Goal: Transaction & Acquisition: Purchase product/service

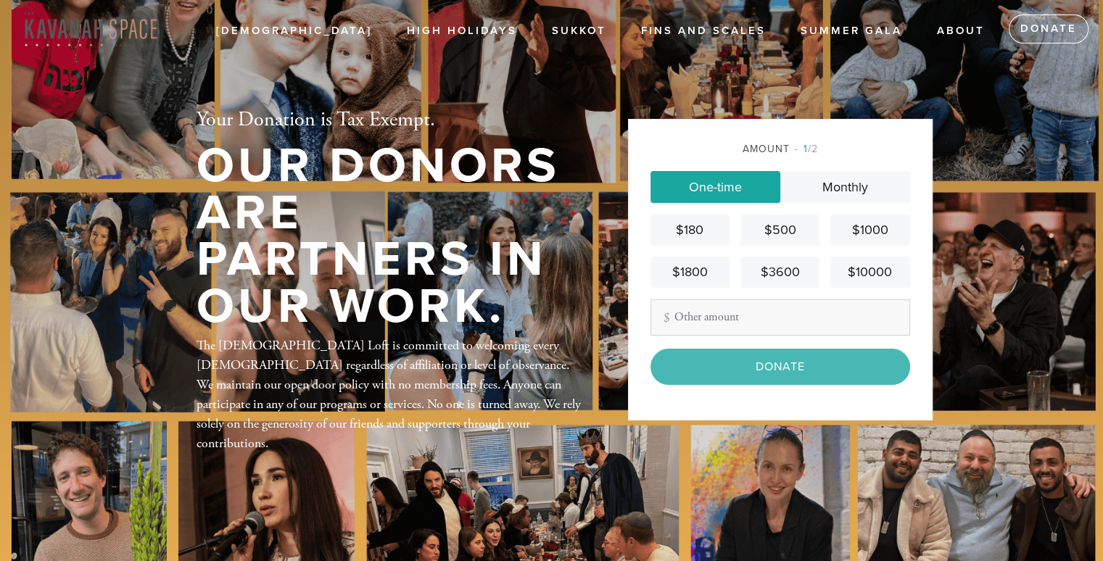
type input "100"
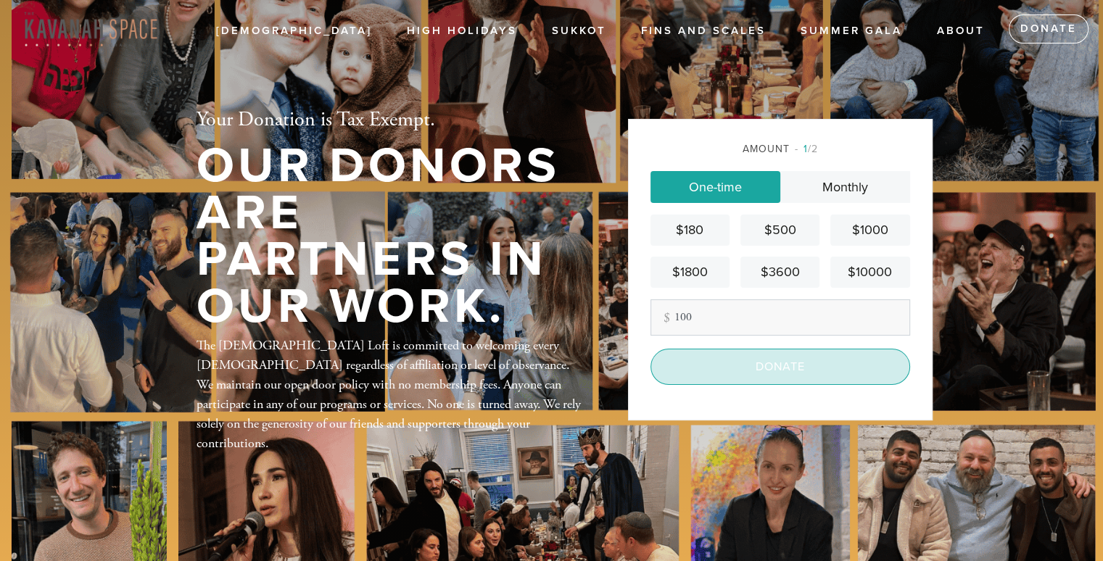
click at [741, 358] on input "Donate" at bounding box center [781, 367] width 260 height 36
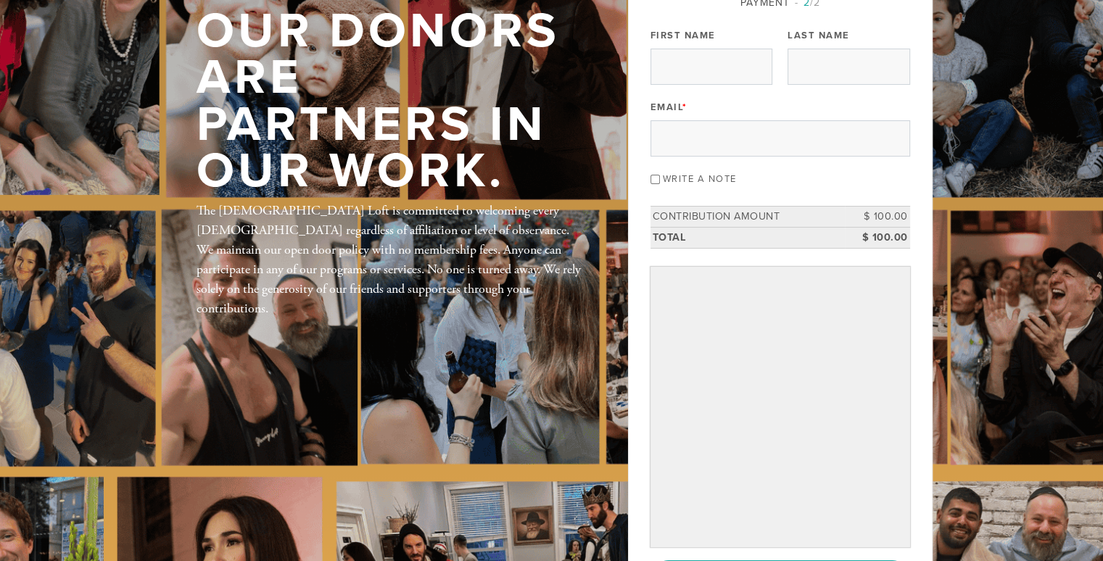
scroll to position [119, 0]
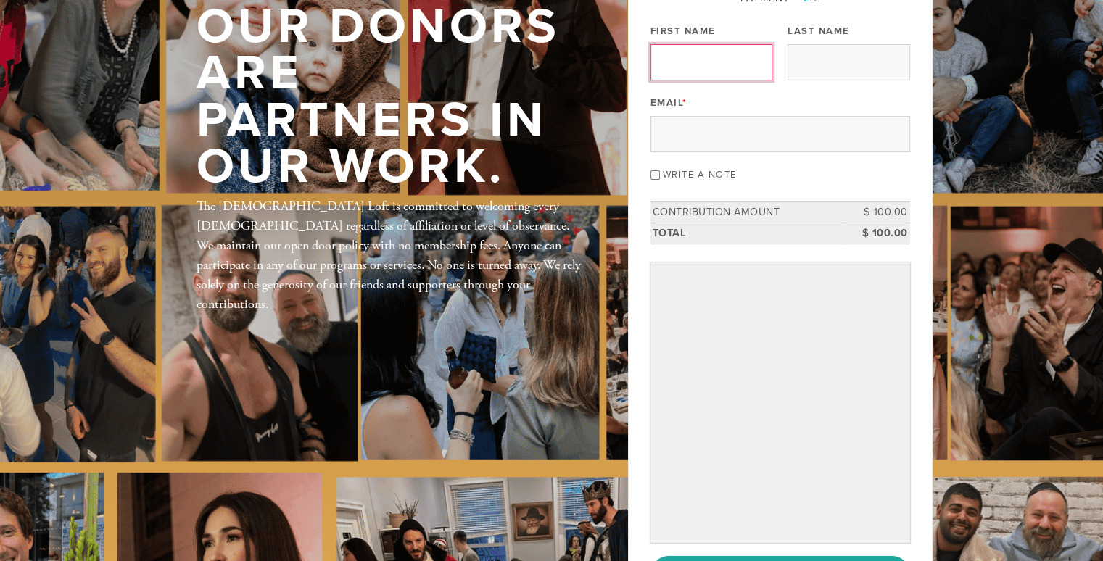
click at [697, 61] on input "First Name" at bounding box center [712, 62] width 122 height 36
type input "[PERSON_NAME]"
type input "Duke"
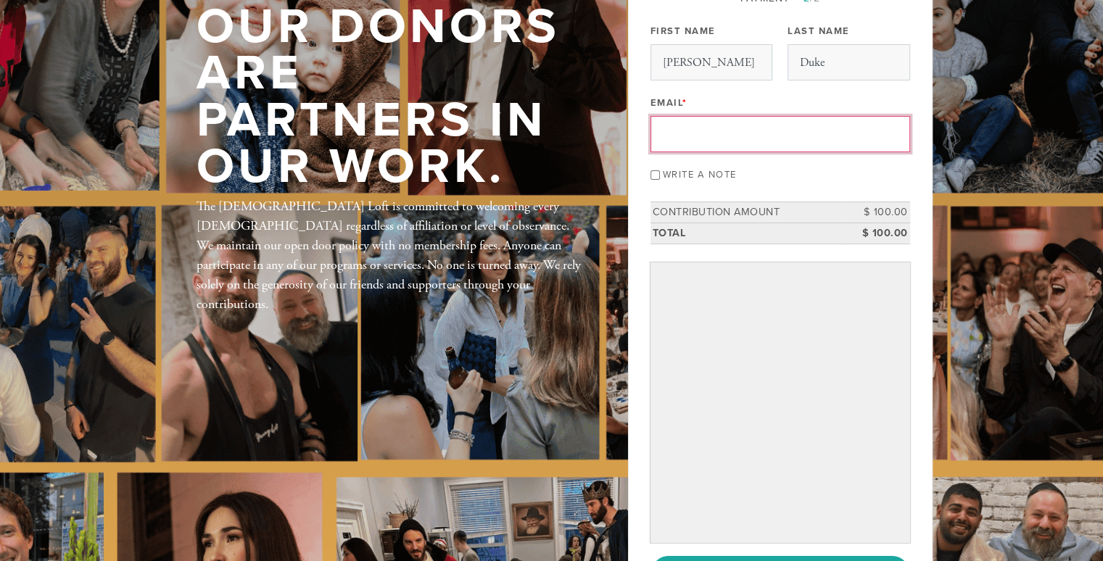
click at [669, 135] on input "Email *" at bounding box center [781, 134] width 260 height 36
type input "[EMAIL_ADDRESS][DOMAIN_NAME]"
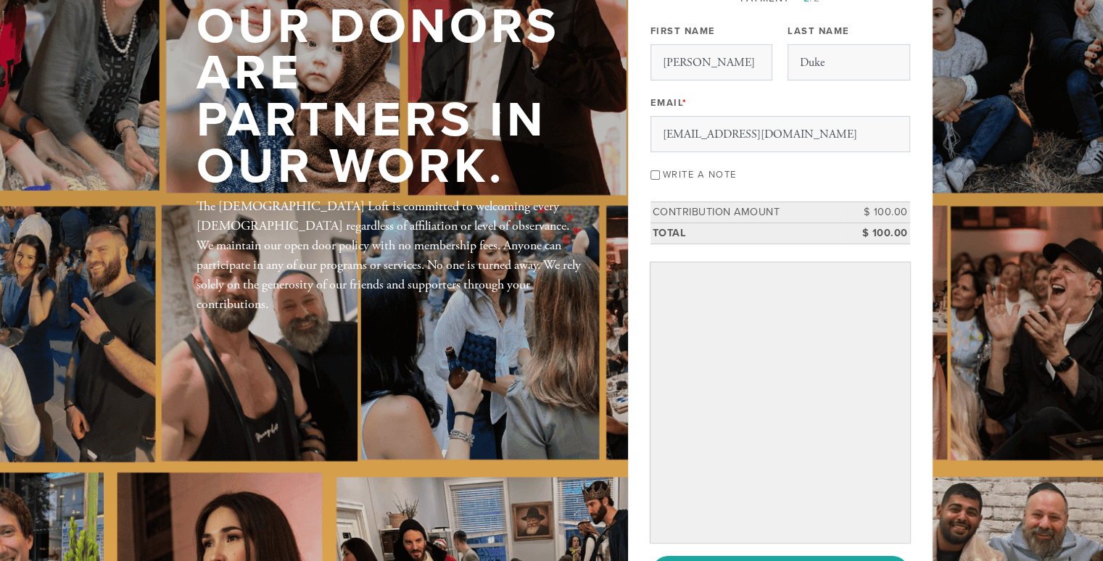
drag, startPoint x: 998, startPoint y: 30, endPoint x: 469, endPoint y: 35, distance: 528.8
click at [469, 35] on div at bounding box center [448, 33] width 123 height 65
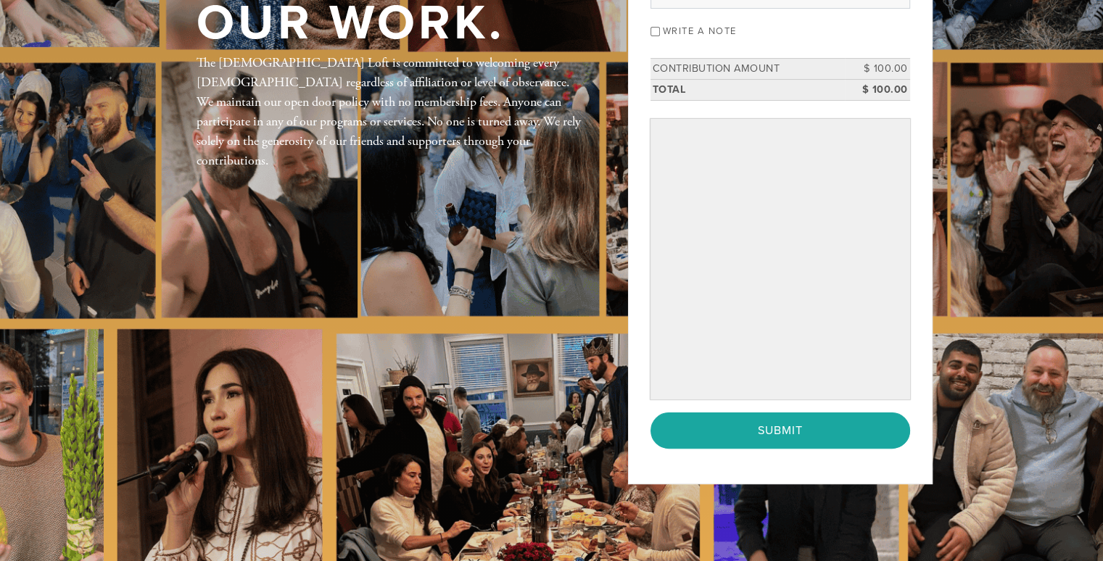
scroll to position [263, 0]
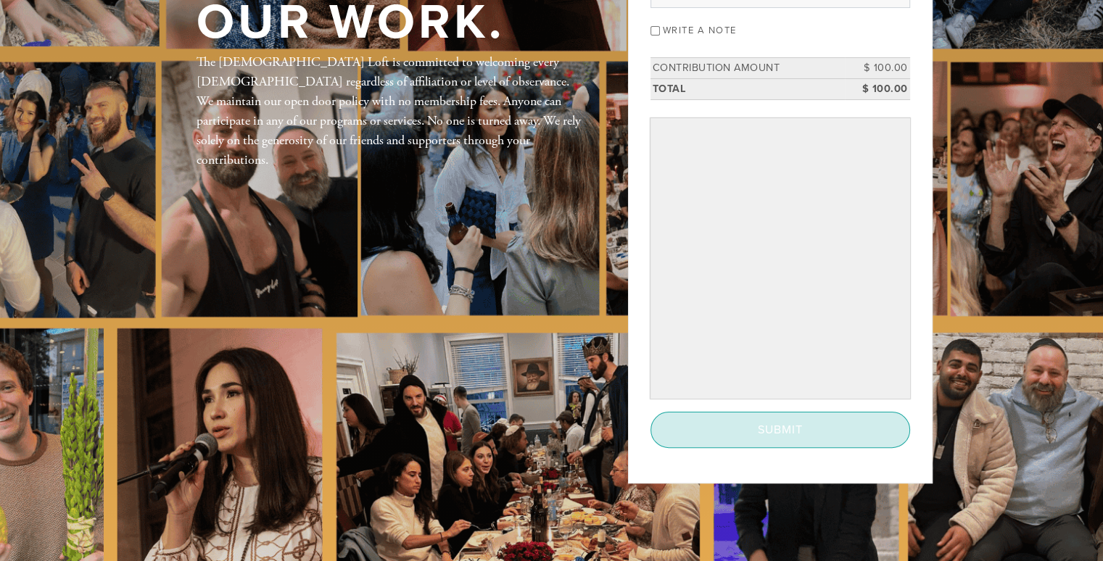
click at [796, 421] on input "Submit" at bounding box center [781, 430] width 260 height 36
